Goal: Task Accomplishment & Management: Use online tool/utility

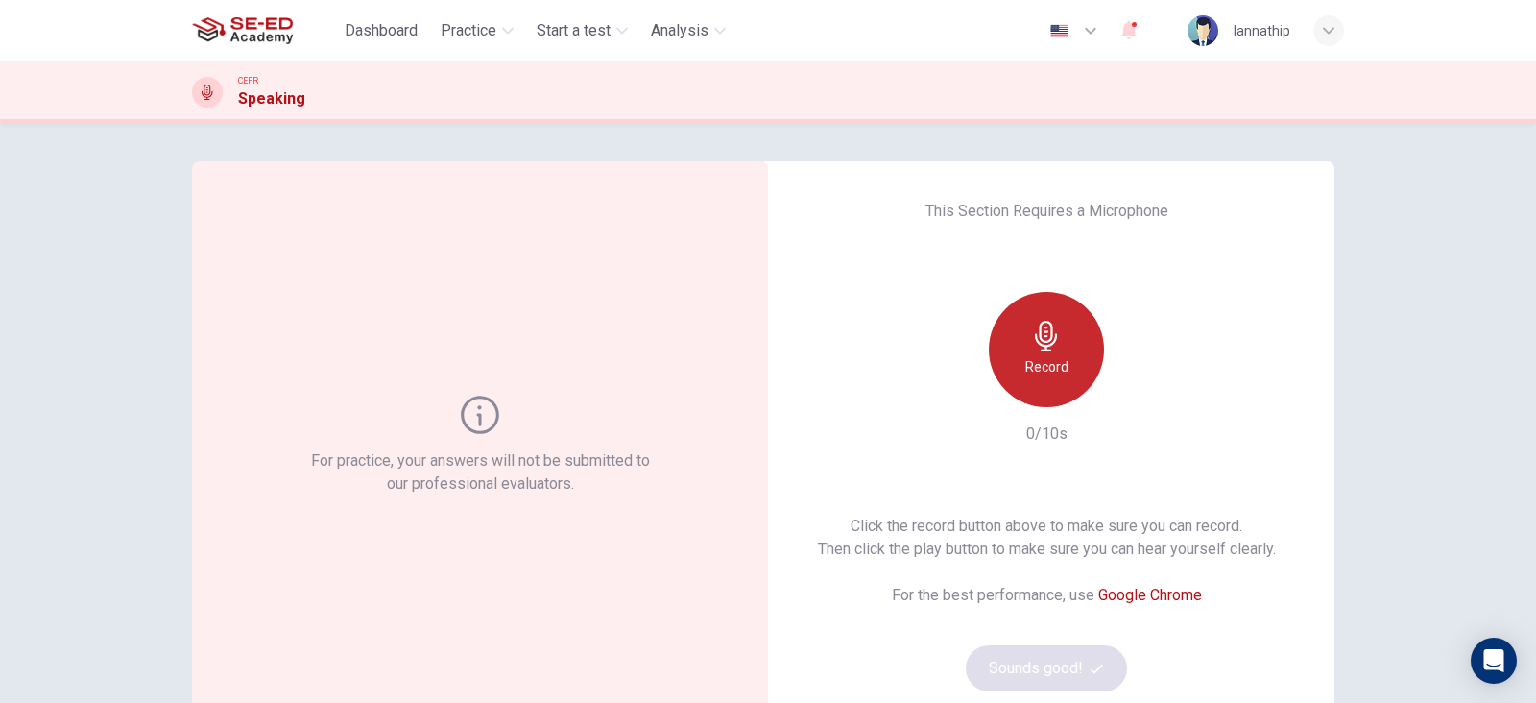
click at [1058, 334] on div "Record" at bounding box center [1046, 349] width 115 height 115
click at [1058, 334] on div "Stop" at bounding box center [1046, 349] width 115 height 115
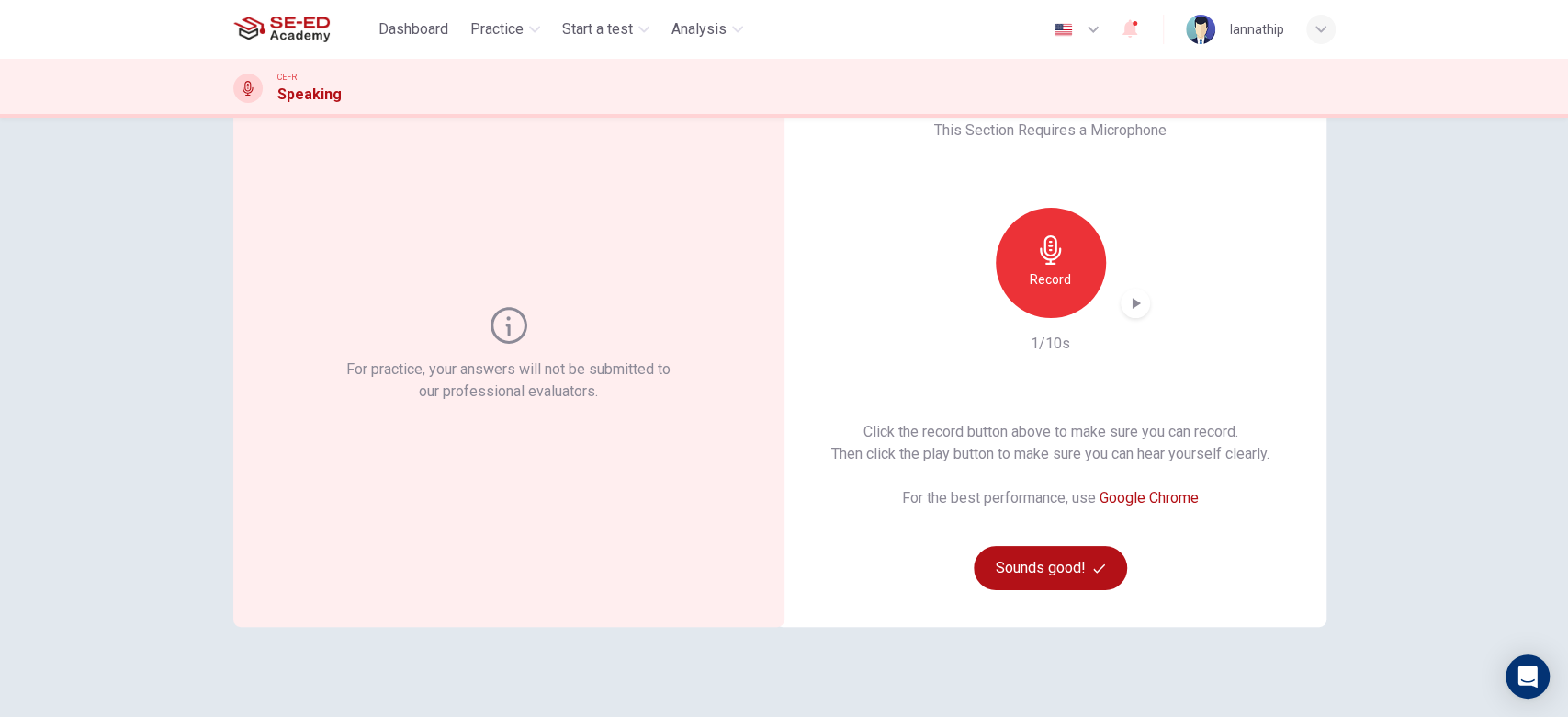
scroll to position [171, 0]
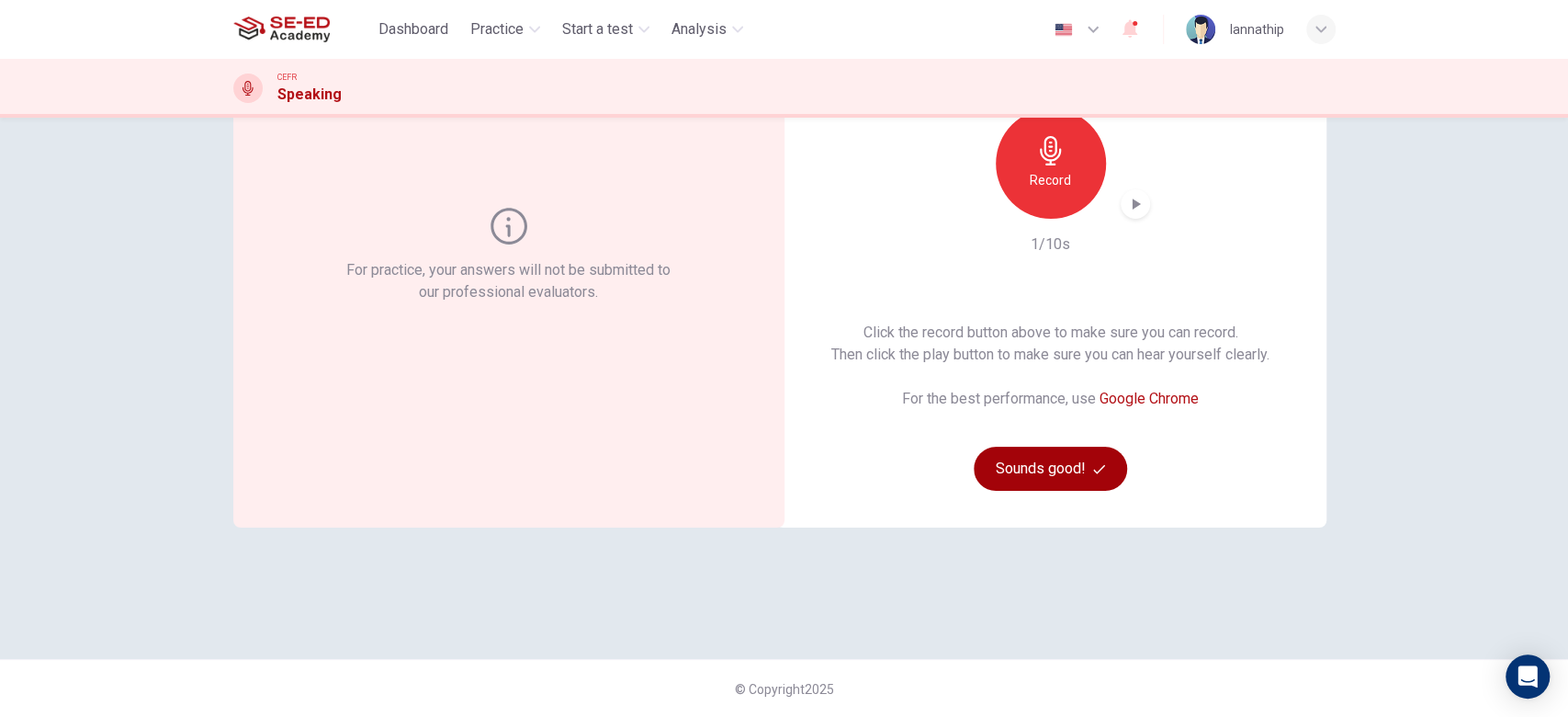
click at [1042, 452] on button "Sounds good!" at bounding box center [1049, 469] width 154 height 44
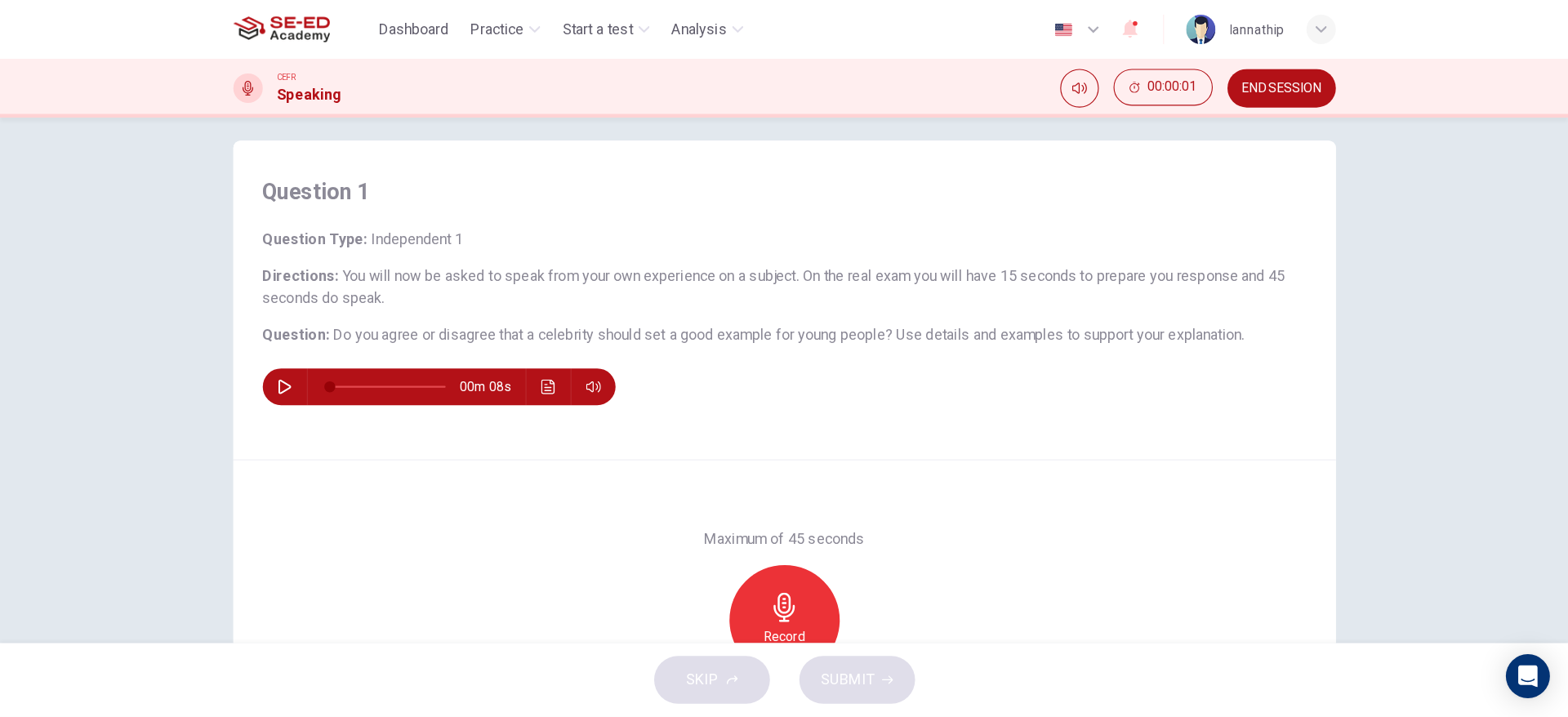
scroll to position [0, 0]
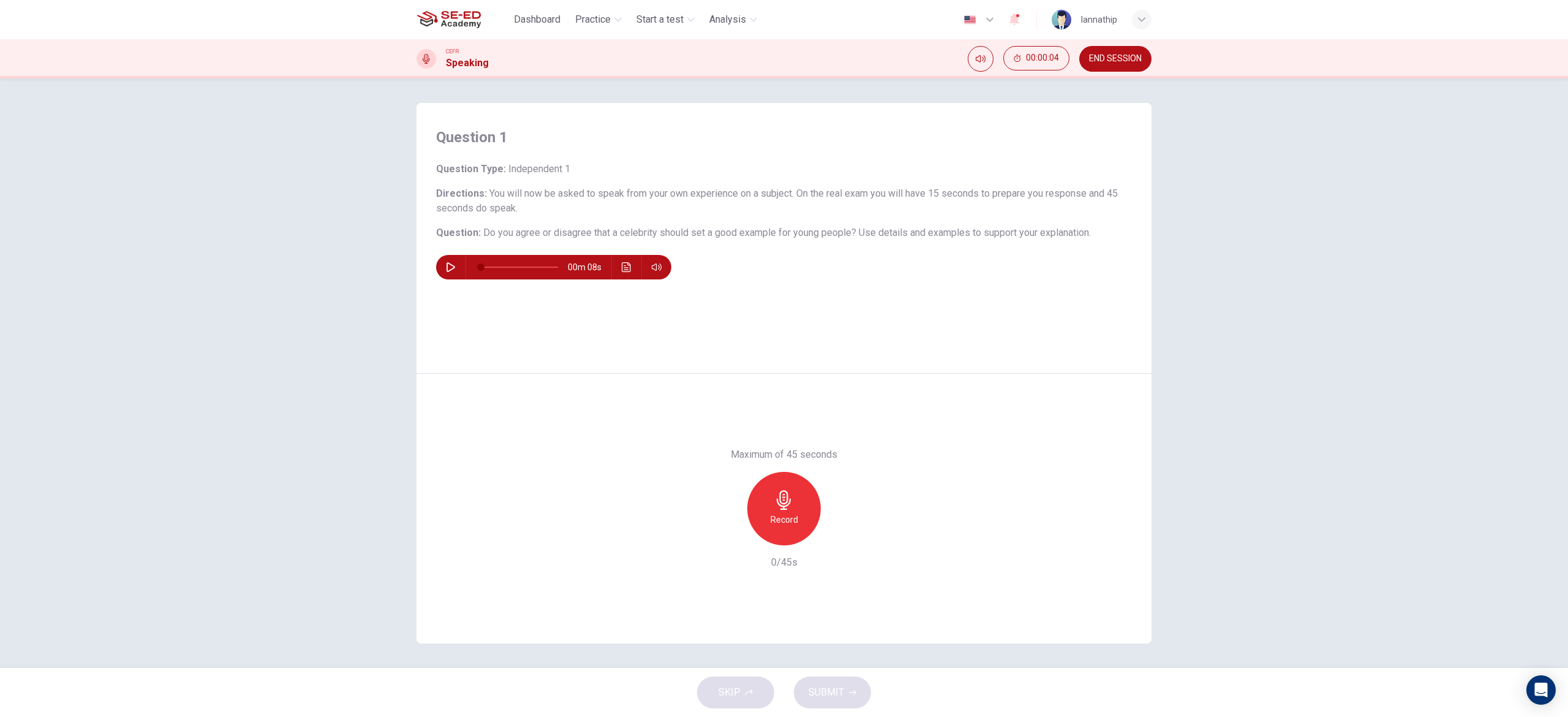
click at [980, 274] on div "Question 1 Question Type : Independent 1 Directions : You will now be asked to …" at bounding box center [784, 373] width 1568 height 589
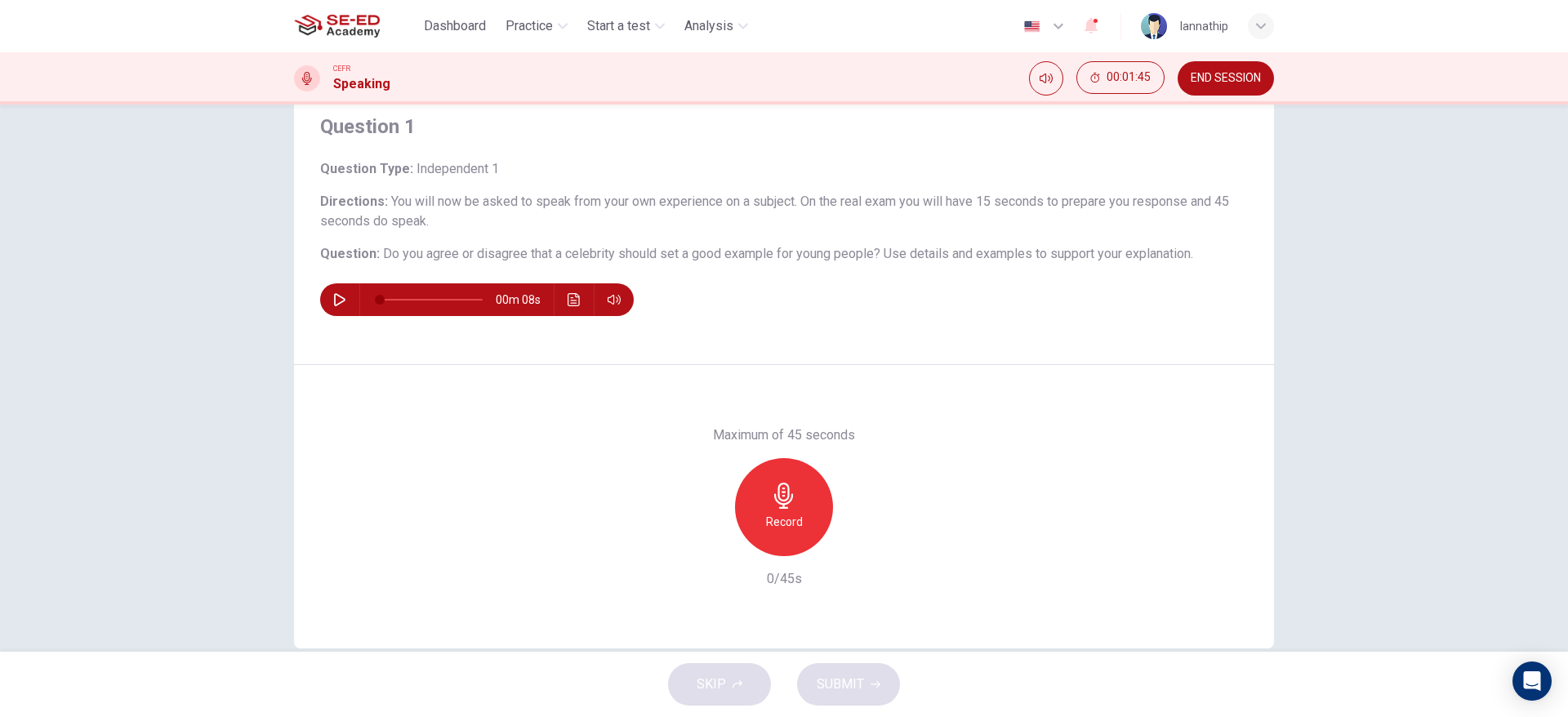
scroll to position [86, 0]
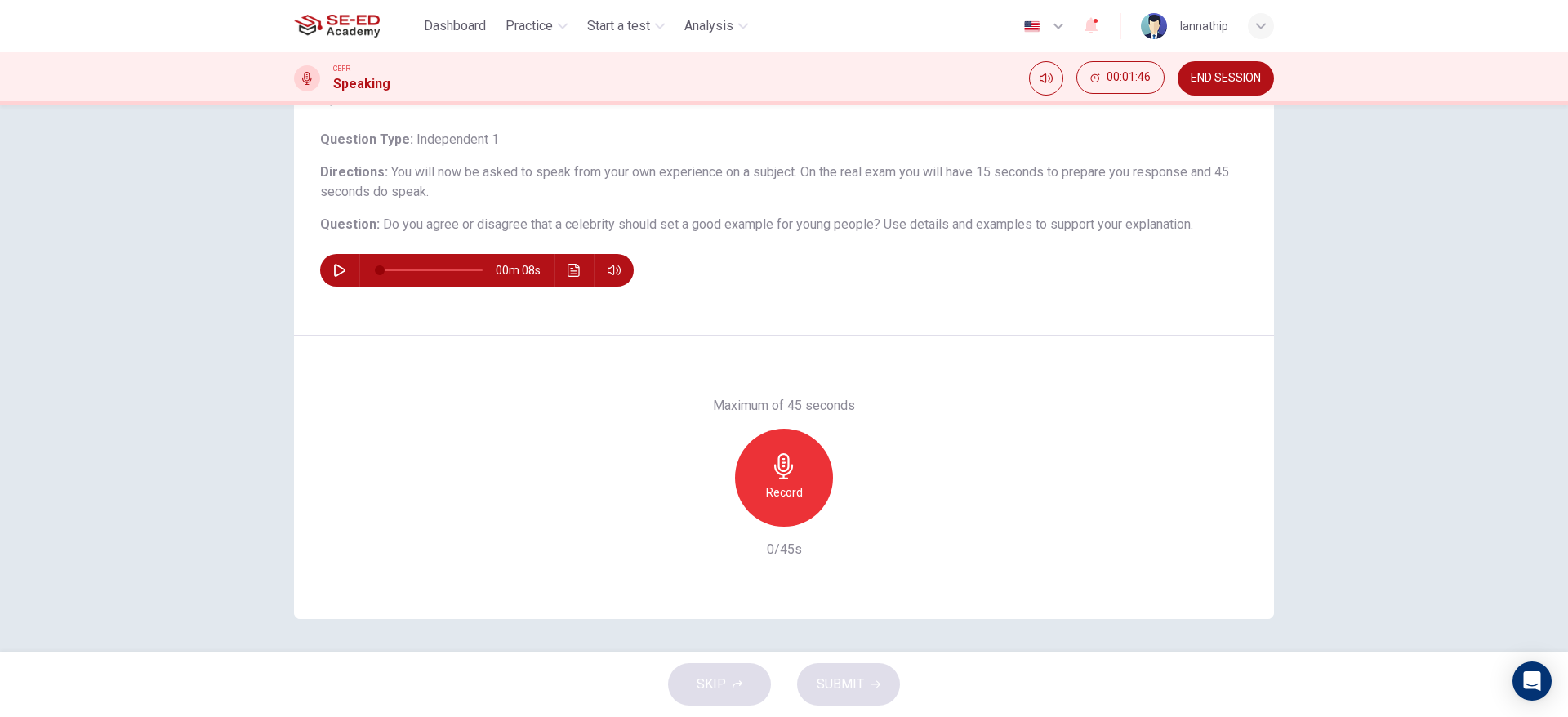
click at [1205, 80] on span "END SESSION" at bounding box center [1226, 77] width 71 height 13
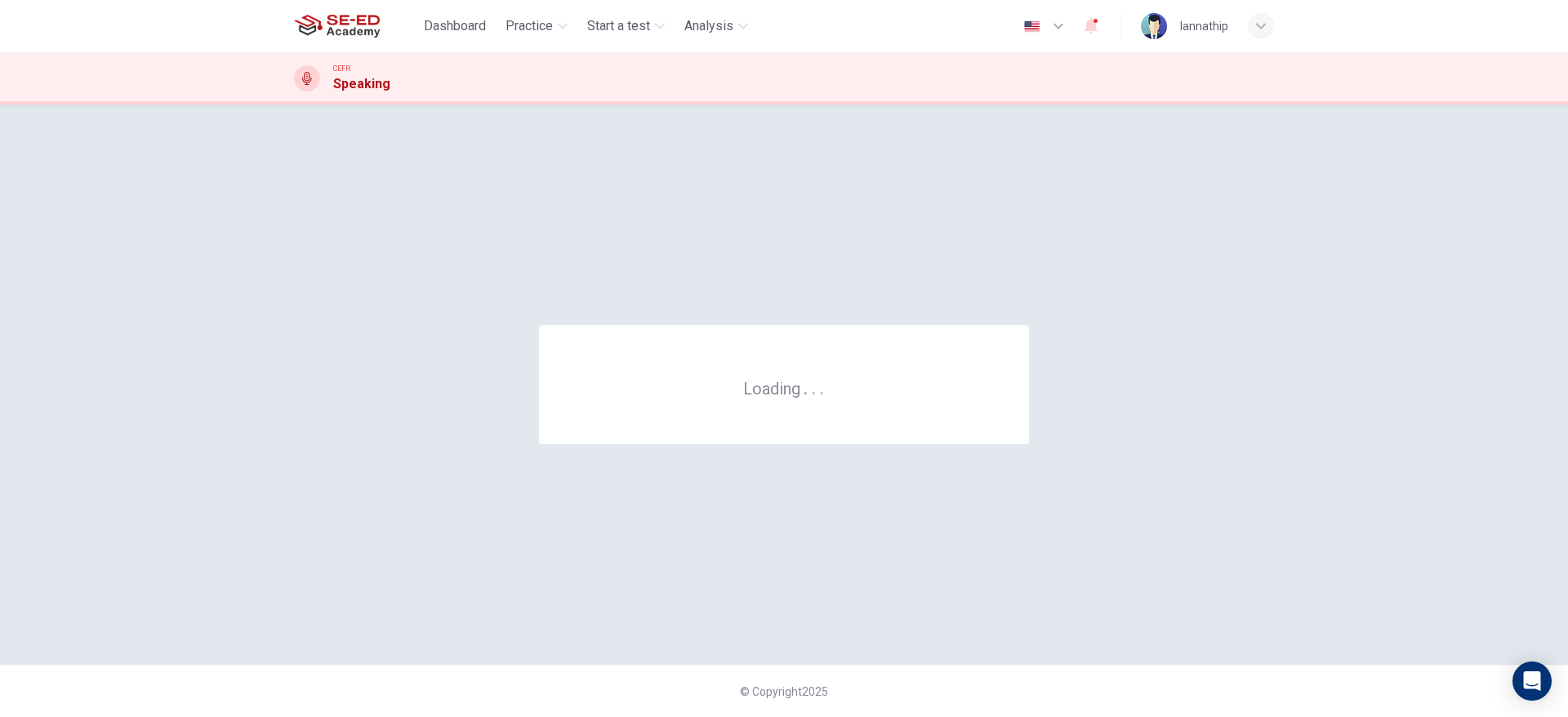
scroll to position [0, 0]
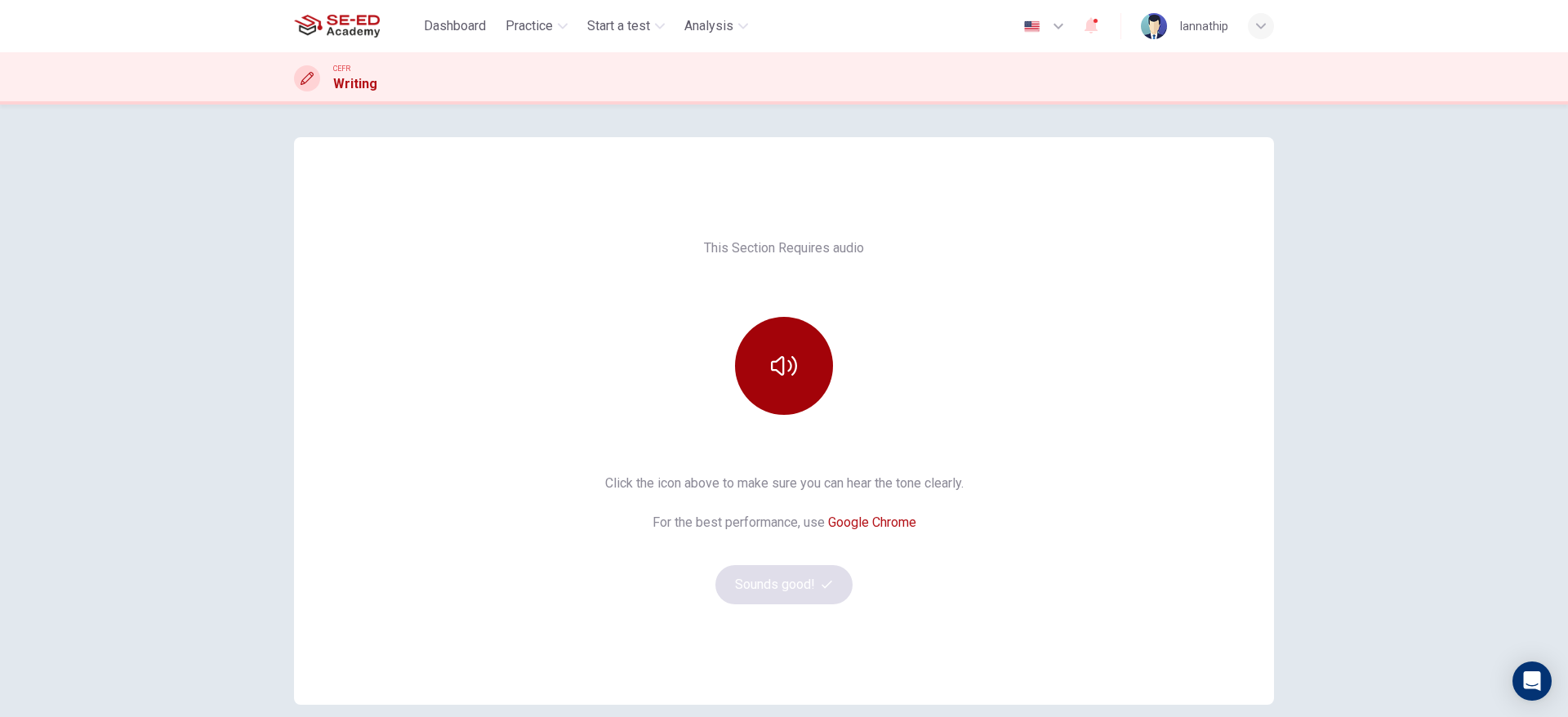
click at [813, 361] on button "button" at bounding box center [784, 365] width 98 height 98
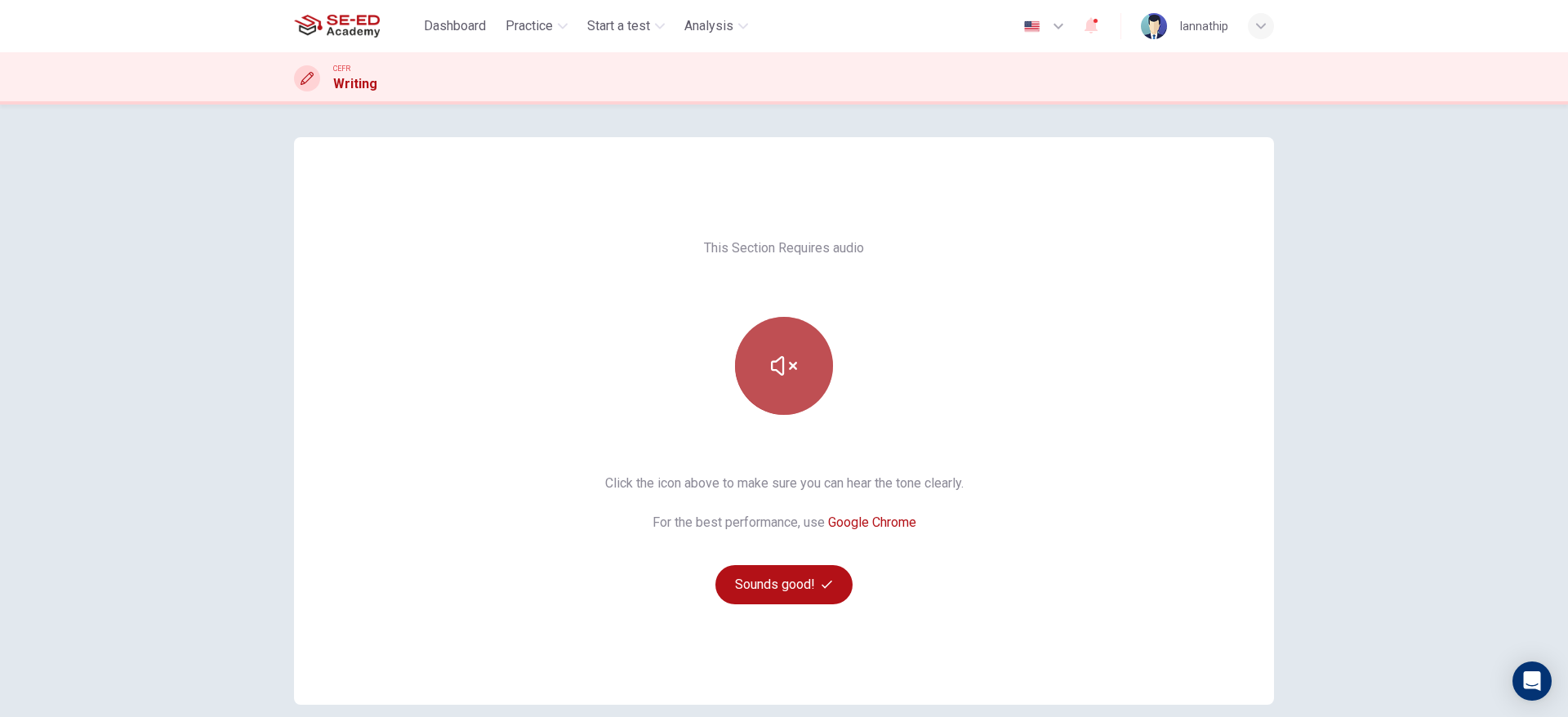
click at [808, 360] on button "button" at bounding box center [784, 365] width 98 height 98
click at [787, 592] on button "Sounds good!" at bounding box center [784, 584] width 137 height 39
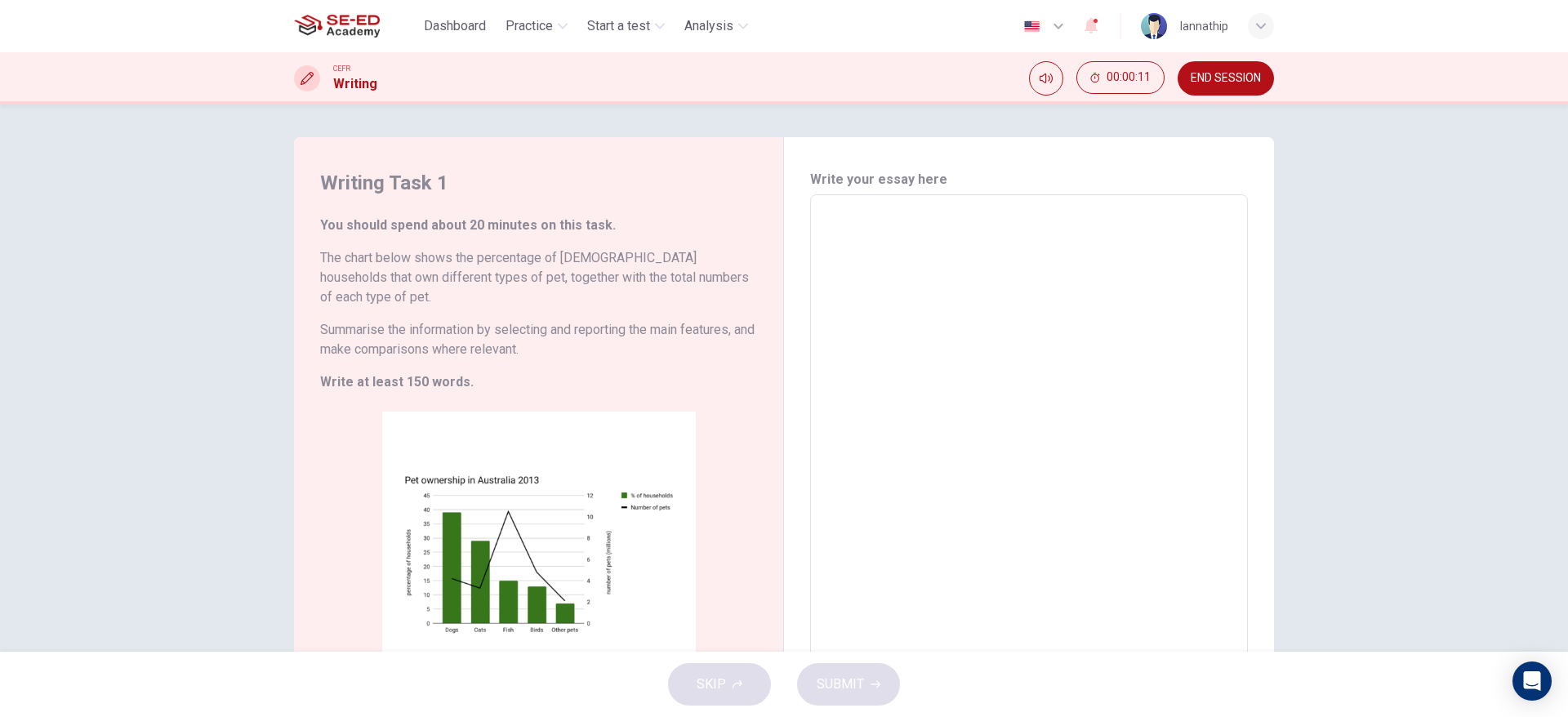
click at [1233, 74] on span "END SESSION" at bounding box center [1226, 77] width 71 height 13
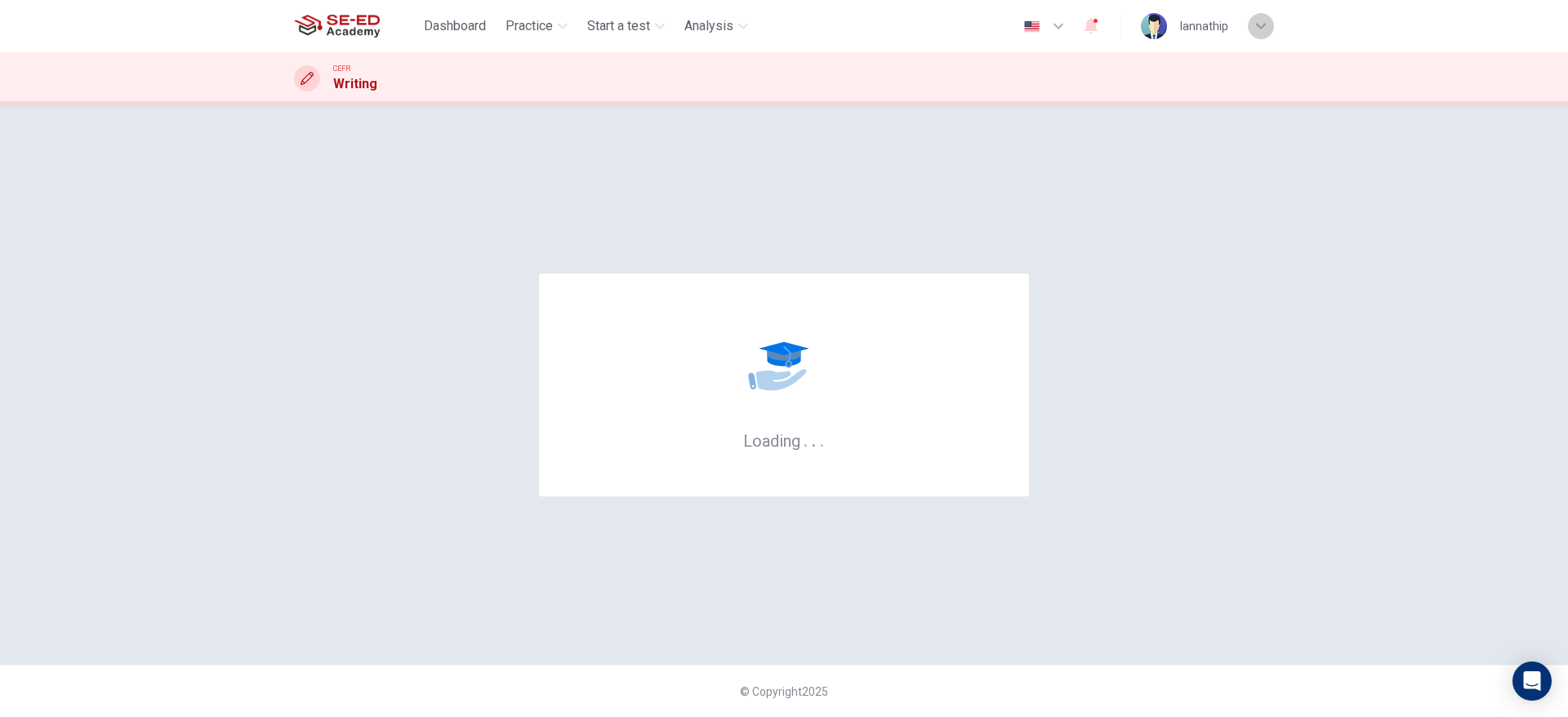
click at [1258, 30] on icon "button" at bounding box center [1261, 26] width 10 height 10
